Goal: Information Seeking & Learning: Learn about a topic

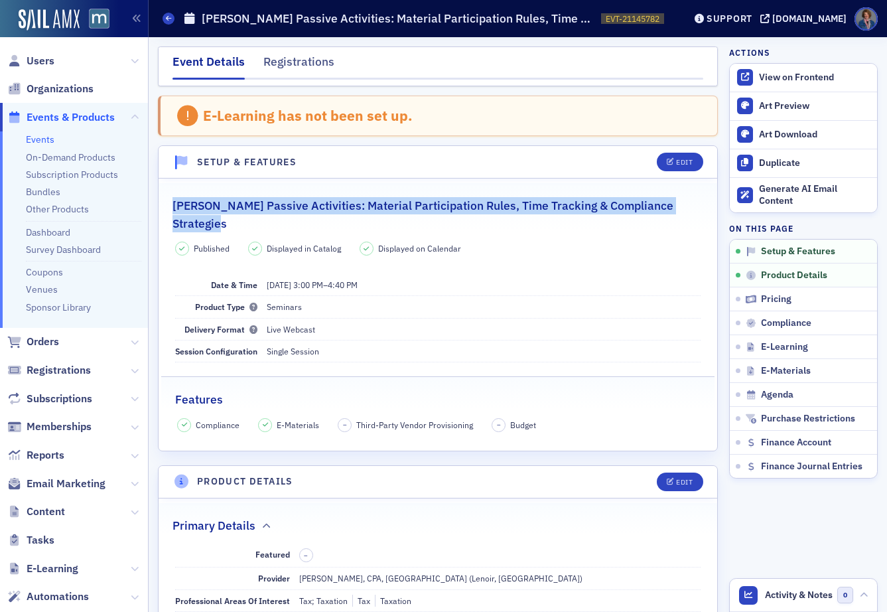
click at [40, 139] on link "Events" at bounding box center [40, 139] width 29 height 12
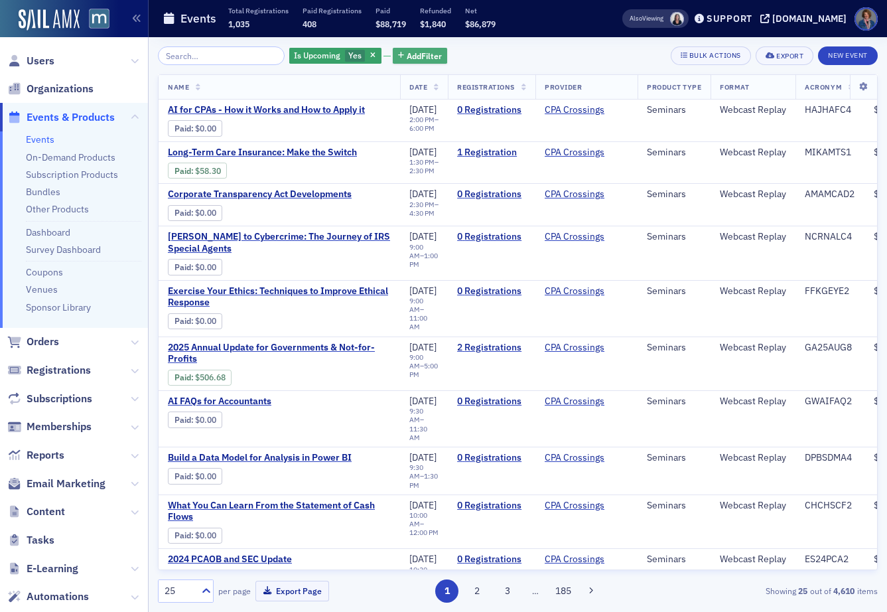
click at [407, 56] on span "Add Filter" at bounding box center [424, 56] width 35 height 12
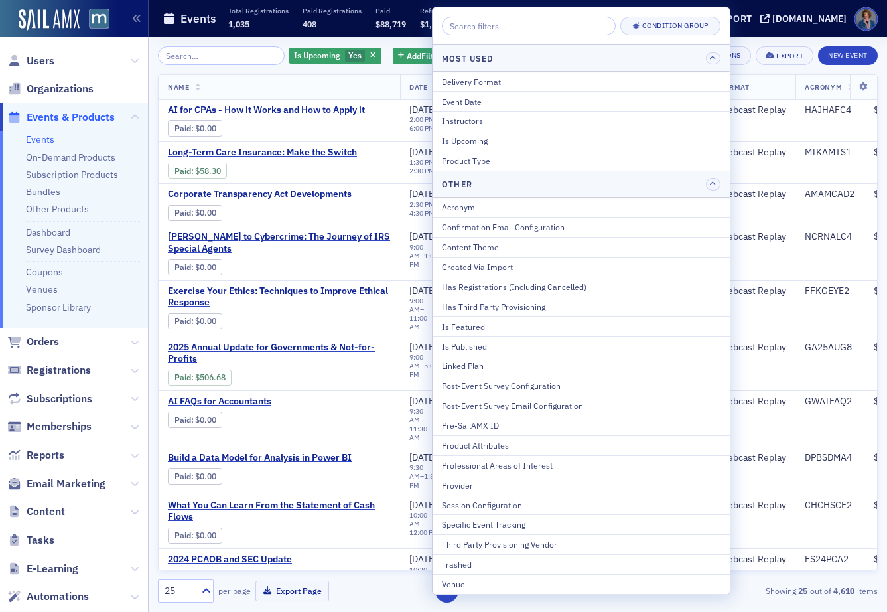
click at [472, 487] on div "Provider" at bounding box center [581, 485] width 279 height 12
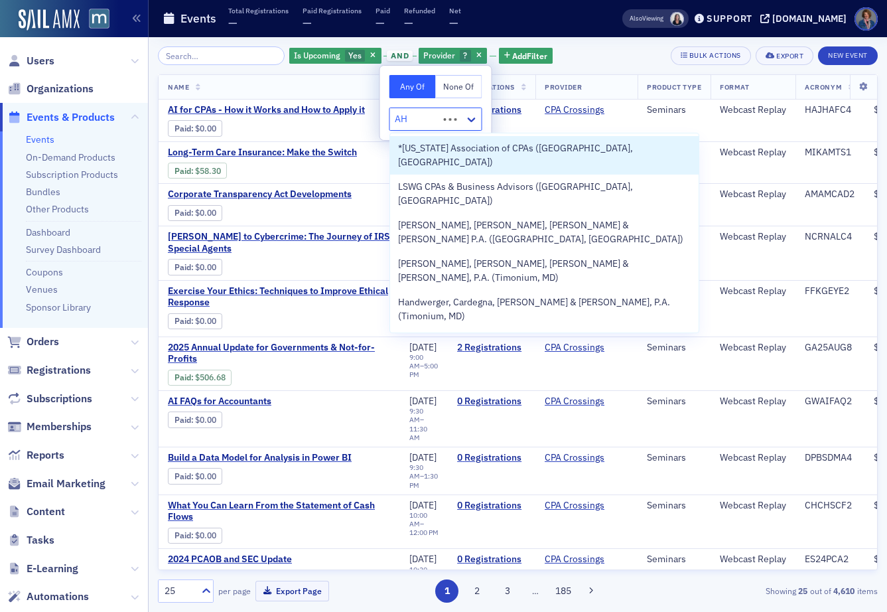
type input "AHI"
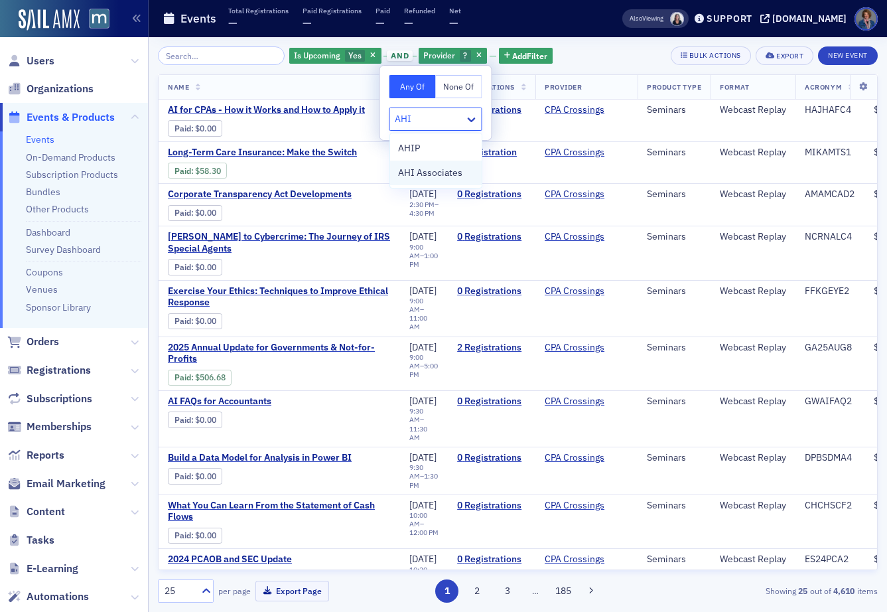
click at [437, 176] on span "AHI Associates" at bounding box center [430, 173] width 64 height 14
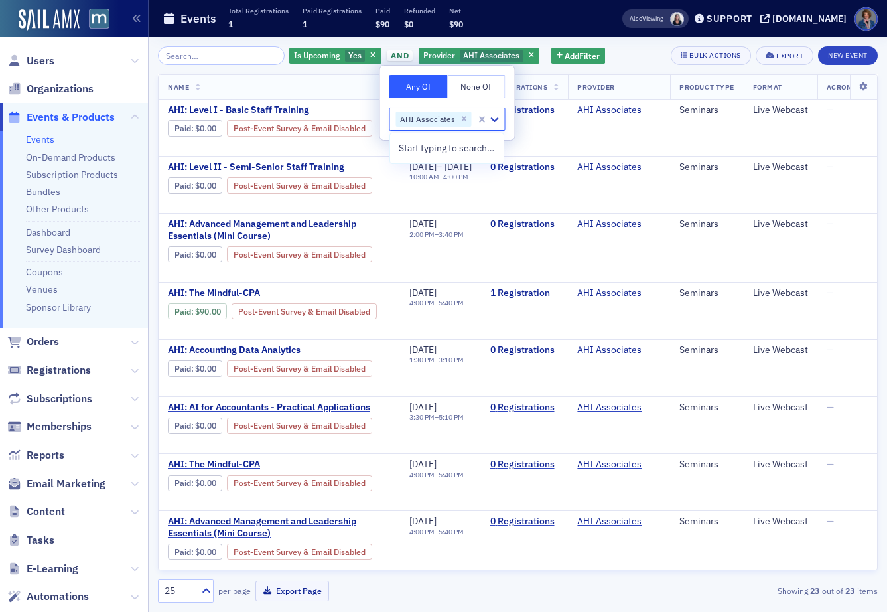
click at [629, 54] on div "Is Upcoming Yes and Provider AHI Associates Add Filter Bulk Actions Export New …" at bounding box center [518, 55] width 720 height 19
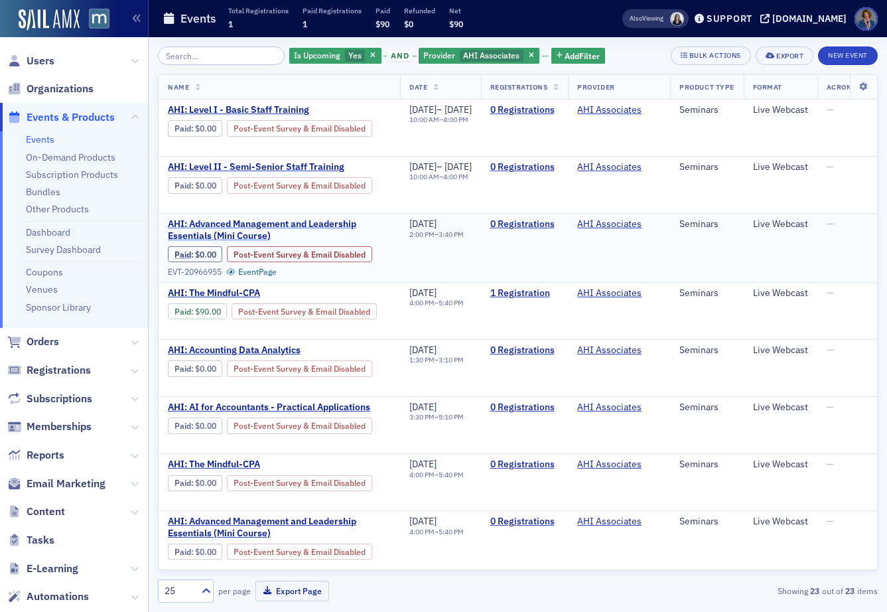
click at [283, 228] on span "AHI: Advanced Management and Leadership Essentials (Mini Course)" at bounding box center [279, 229] width 223 height 23
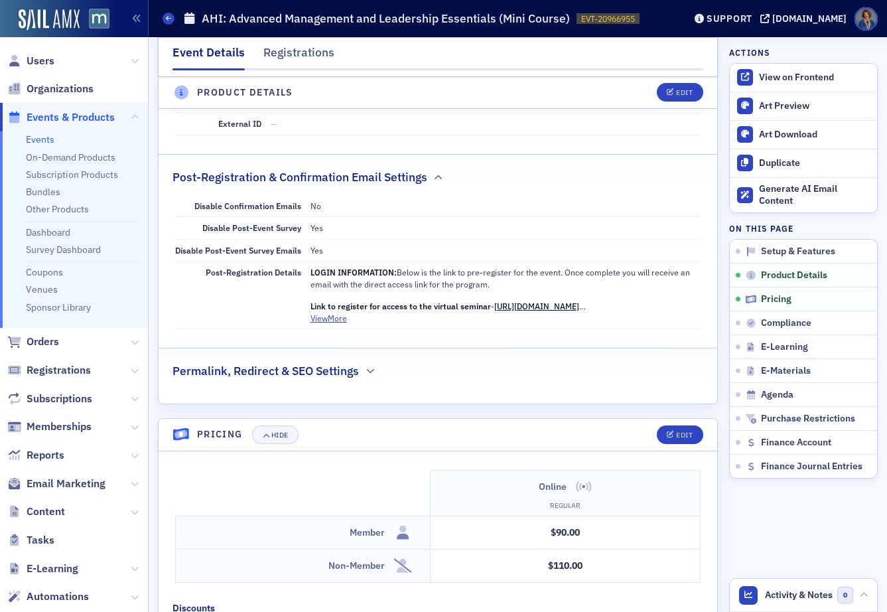
scroll to position [878, 0]
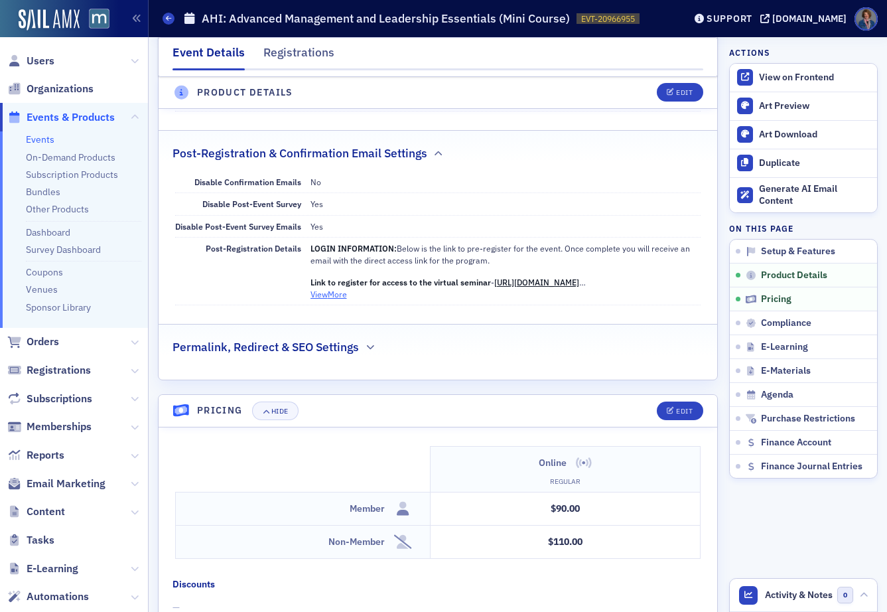
click at [323, 297] on button "View More" at bounding box center [329, 294] width 36 height 12
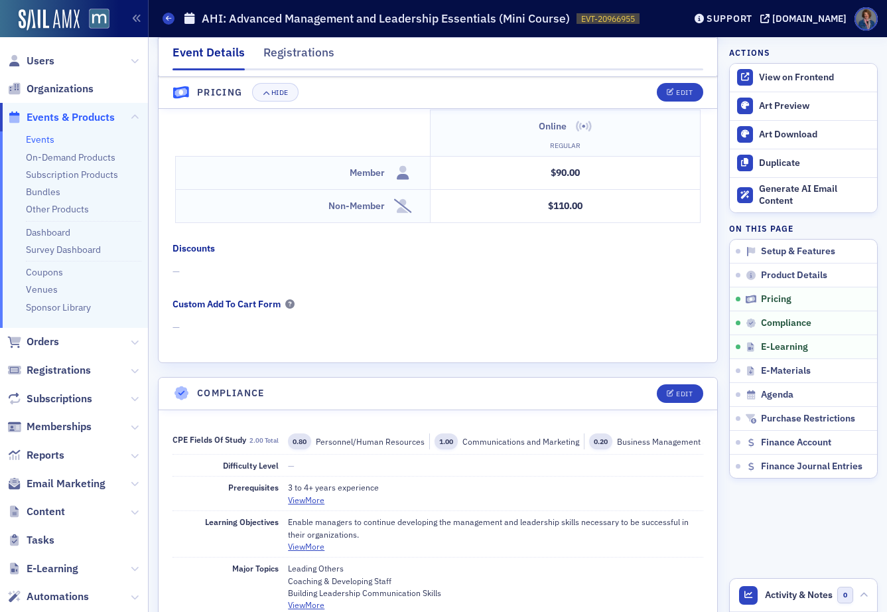
scroll to position [1515, 0]
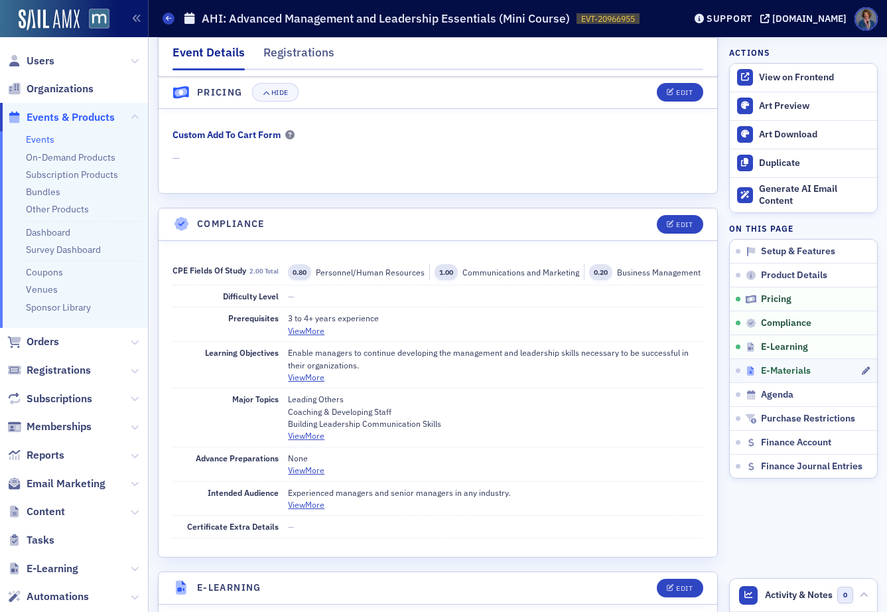
click at [772, 370] on span "E-Materials" at bounding box center [786, 371] width 50 height 12
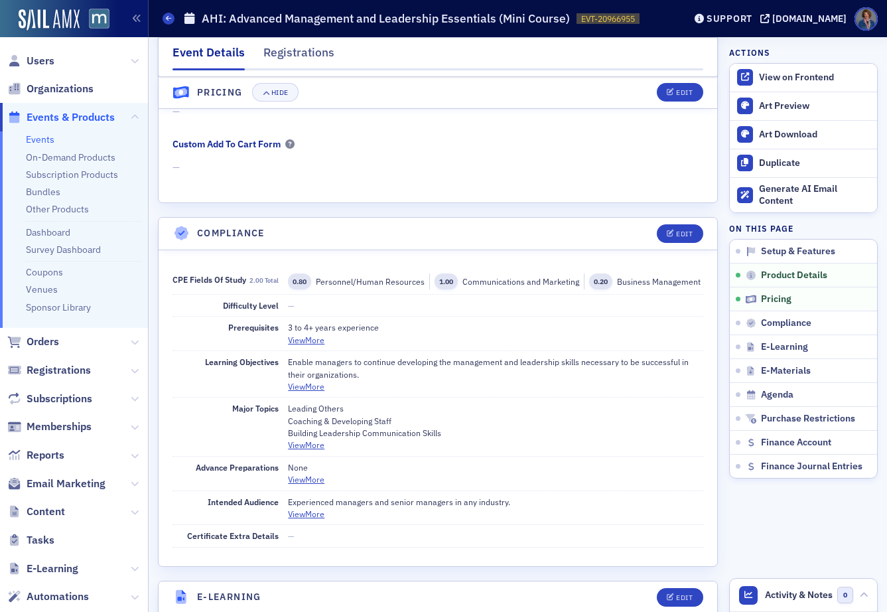
scroll to position [872, 0]
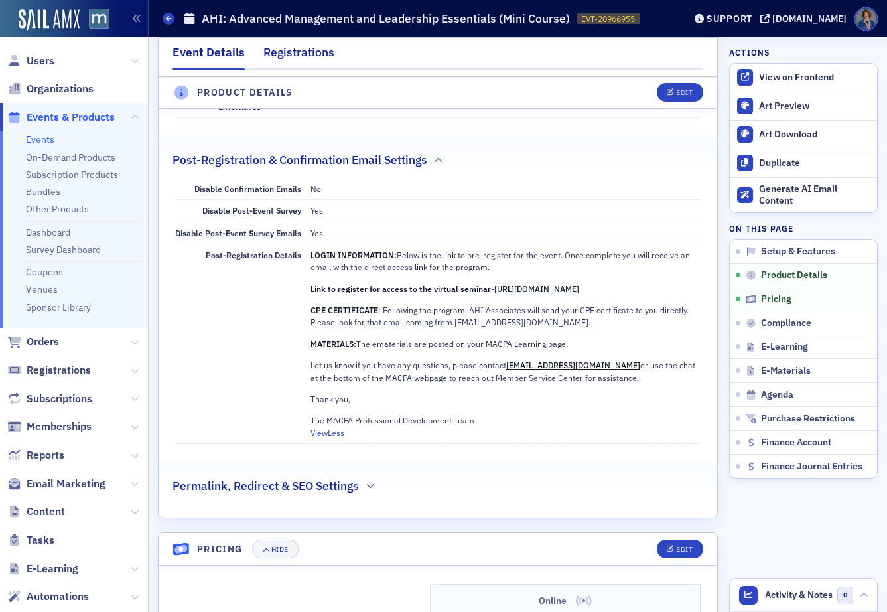
click at [291, 56] on div "Registrations" at bounding box center [298, 56] width 71 height 25
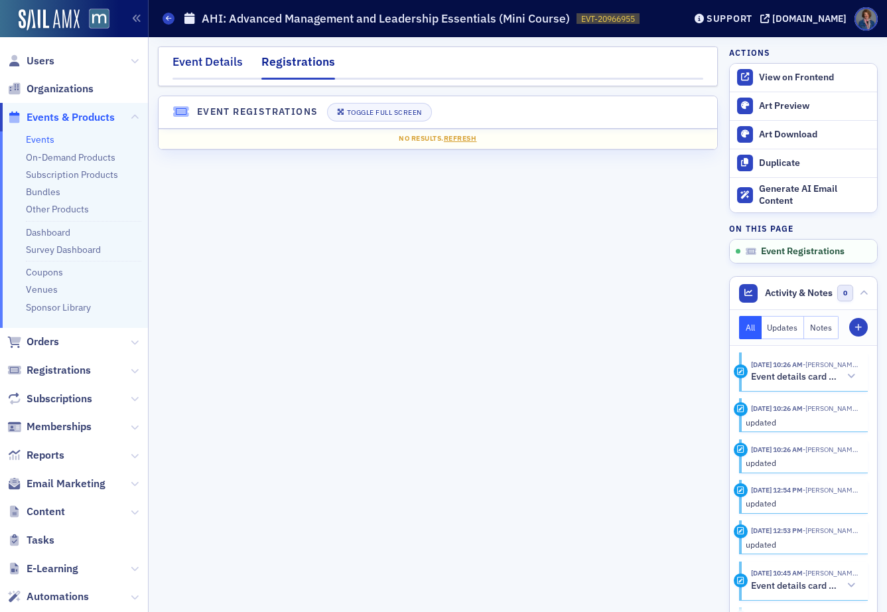
click at [216, 64] on div "Event Details" at bounding box center [208, 65] width 70 height 25
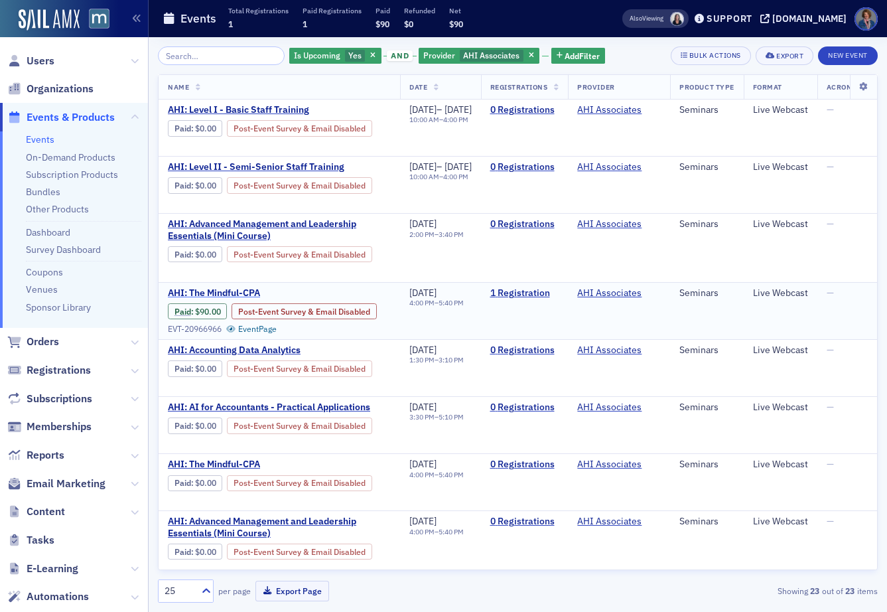
click at [230, 296] on span "AHI: The Mindful-CPA" at bounding box center [279, 293] width 223 height 12
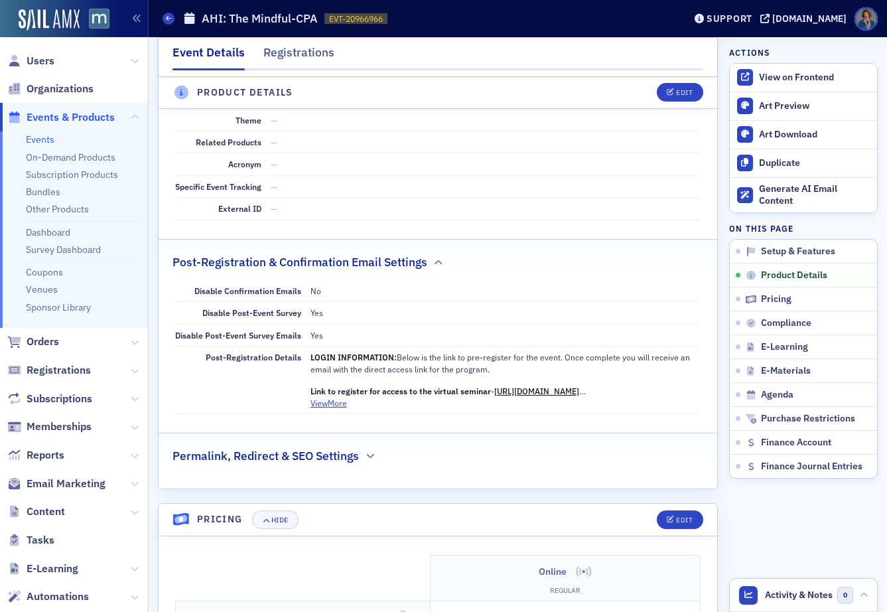
scroll to position [898, 0]
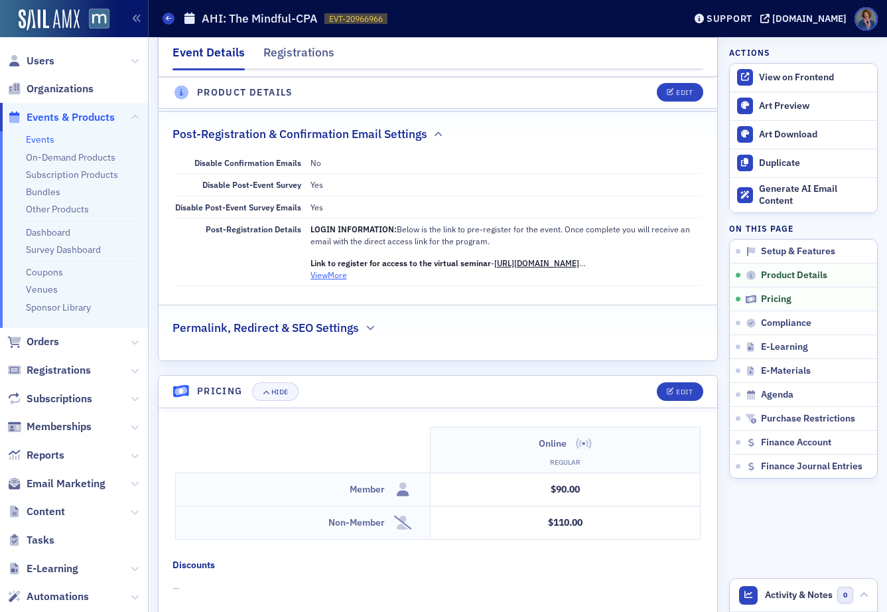
click at [340, 277] on button "View More" at bounding box center [329, 275] width 36 height 12
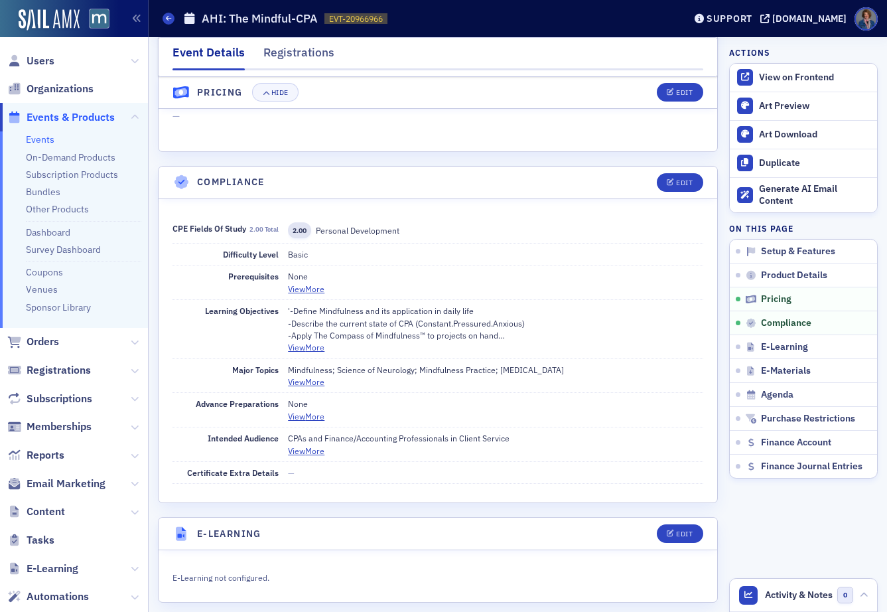
scroll to position [1646, 0]
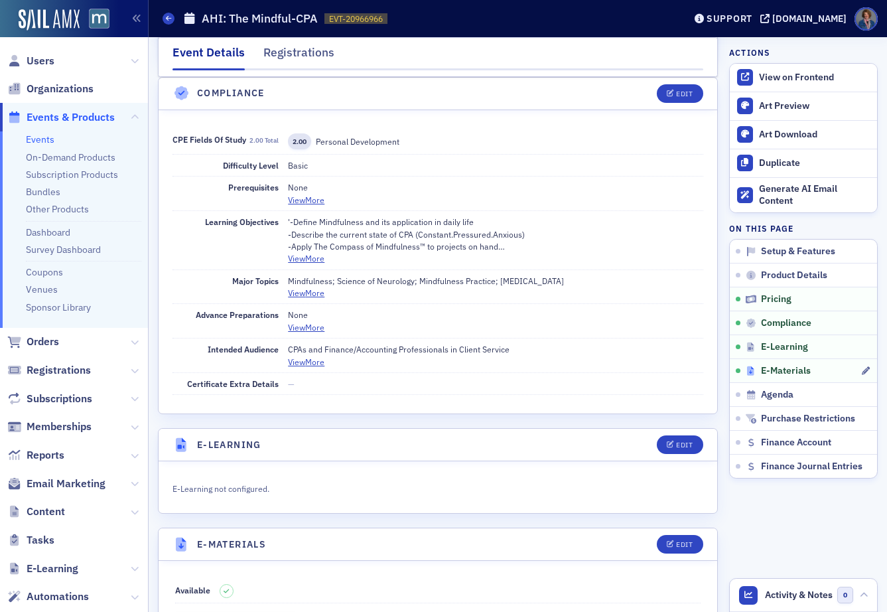
click at [765, 374] on span "E-Materials" at bounding box center [786, 371] width 50 height 12
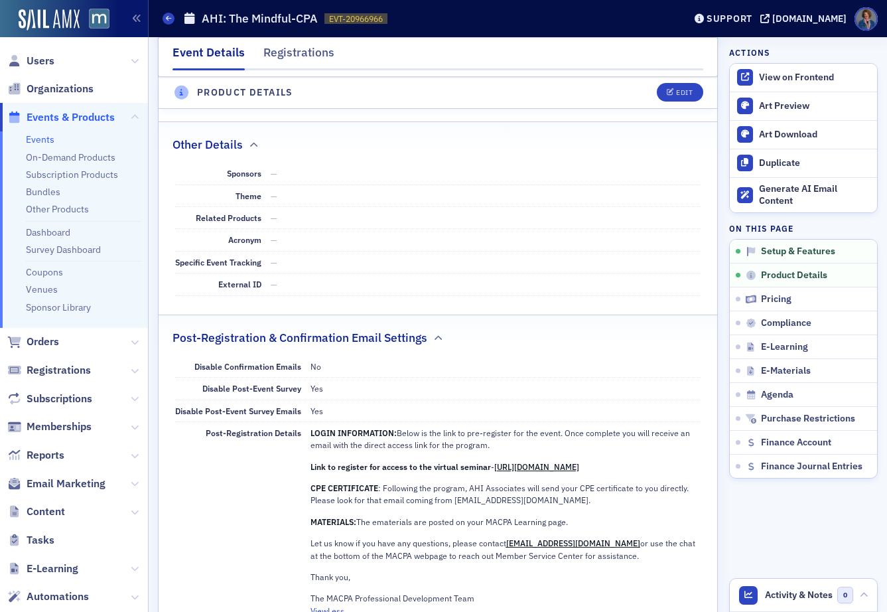
scroll to position [303, 0]
